Goal: Find specific page/section: Find specific page/section

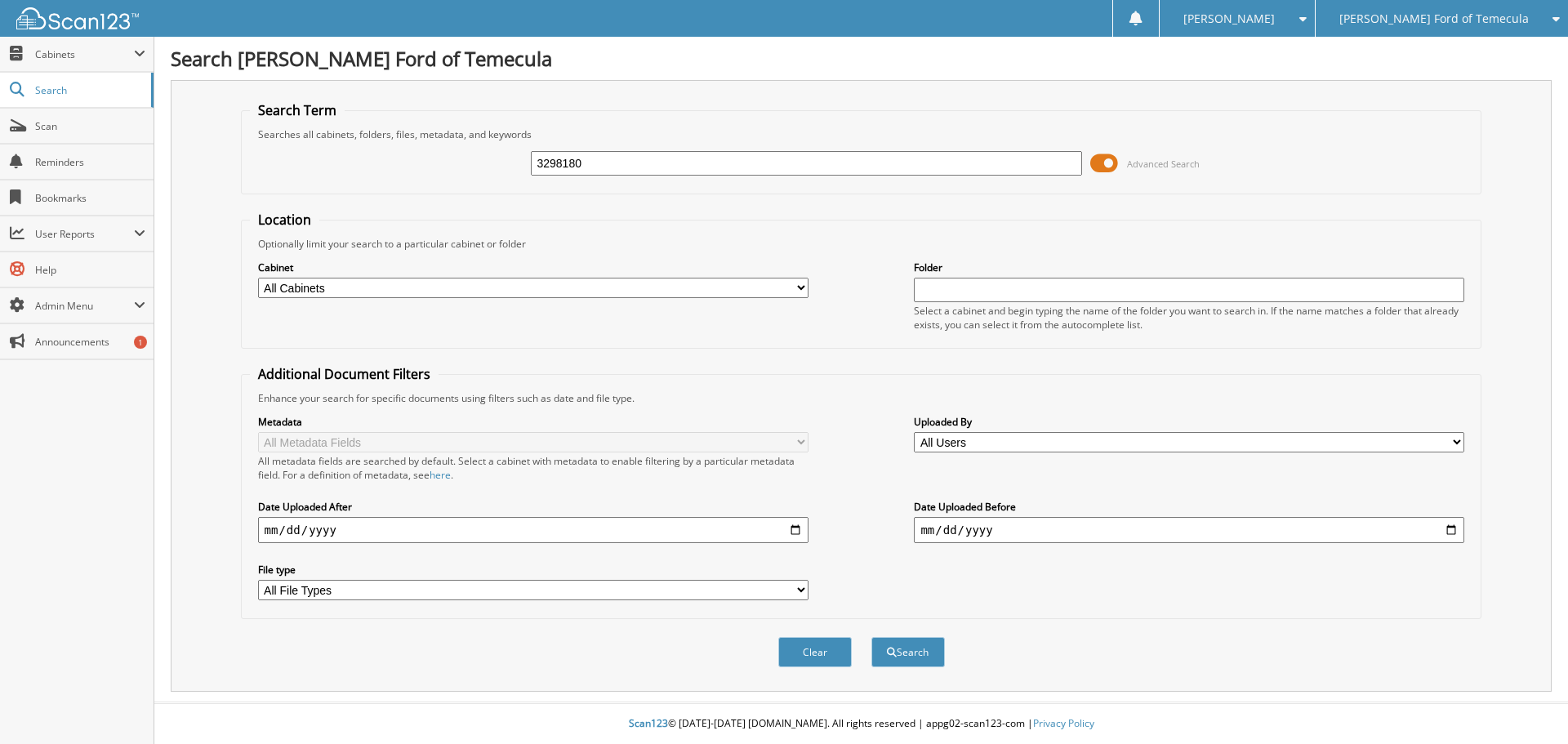
type input "3298180"
click at [872, 637] on button "Search" at bounding box center [908, 652] width 74 height 30
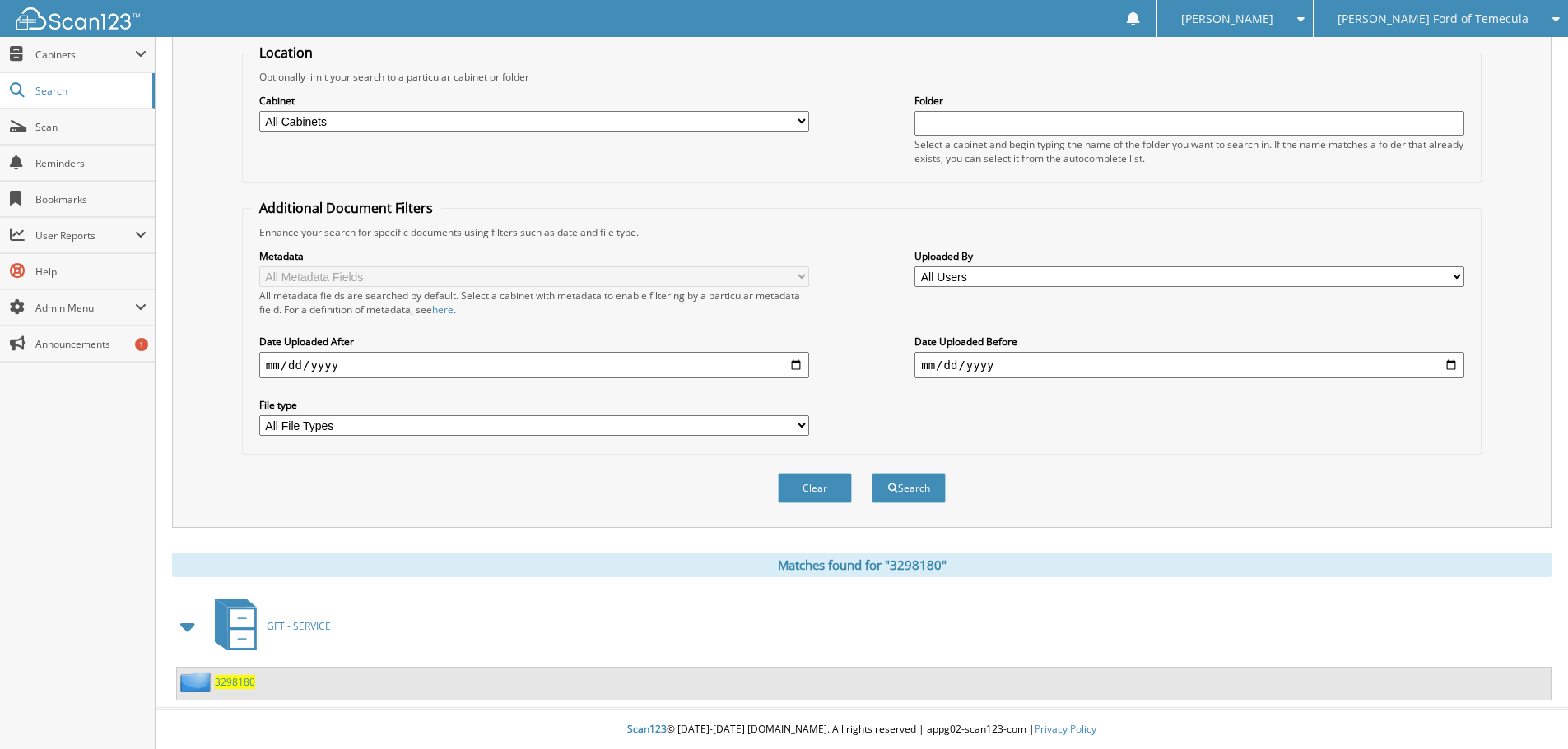
scroll to position [171, 0]
click at [237, 679] on span "3298180" at bounding box center [234, 682] width 40 height 14
